Goal: Transaction & Acquisition: Purchase product/service

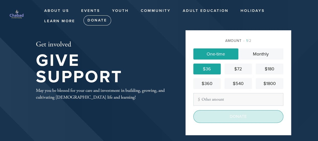
click at [238, 115] on input "Donate" at bounding box center [239, 116] width 90 height 13
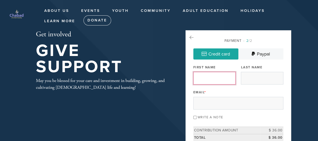
click at [217, 76] on input "First Name" at bounding box center [215, 78] width 42 height 13
type input "Josette"
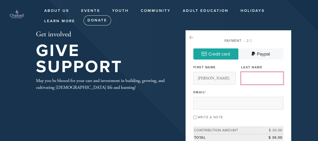
type input "Sohmer"
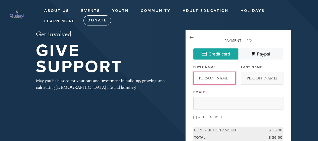
scroll to position [17, 0]
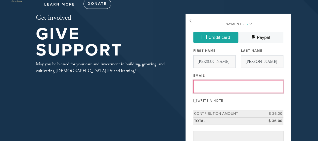
click at [226, 87] on input "Email *" at bounding box center [239, 86] width 90 height 13
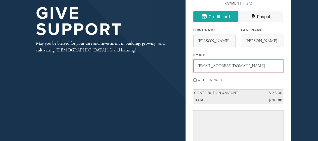
scroll to position [42, 0]
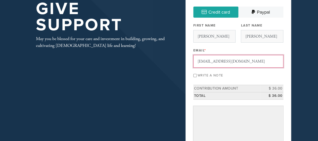
type input "sohmer26@gmail.com"
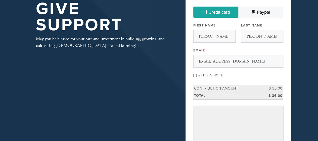
click at [196, 75] on input "Write a note" at bounding box center [195, 75] width 3 height 3
checkbox input "true"
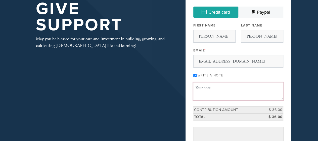
click at [220, 90] on textarea "Message or dedication" at bounding box center [239, 90] width 90 height 17
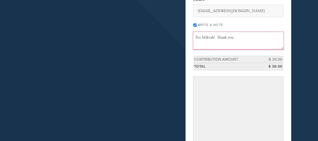
scroll to position [92, 0]
type textarea "For Mikvah! Thank you"
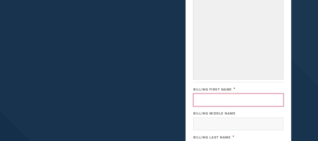
click at [202, 100] on input "Billing First Name" at bounding box center [239, 99] width 90 height 13
type input "Josette"
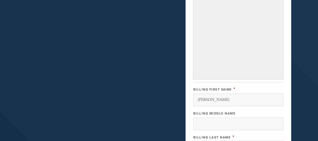
type input "Sohmer"
type input "10 Oxford Rd"
type input "Scotch Plains"
type input "NJ"
type input "07076"
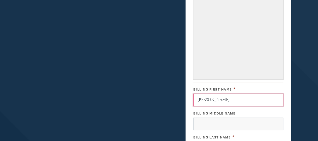
scroll to position [322, 0]
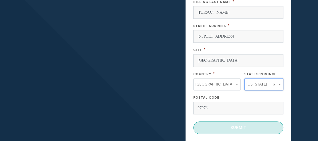
type input "NJ"
type input "United States"
click at [236, 129] on input "Submit" at bounding box center [239, 127] width 90 height 13
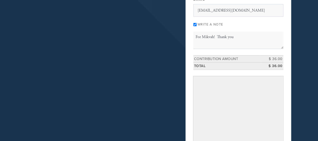
scroll to position [119, 0]
